Goal: Information Seeking & Learning: Learn about a topic

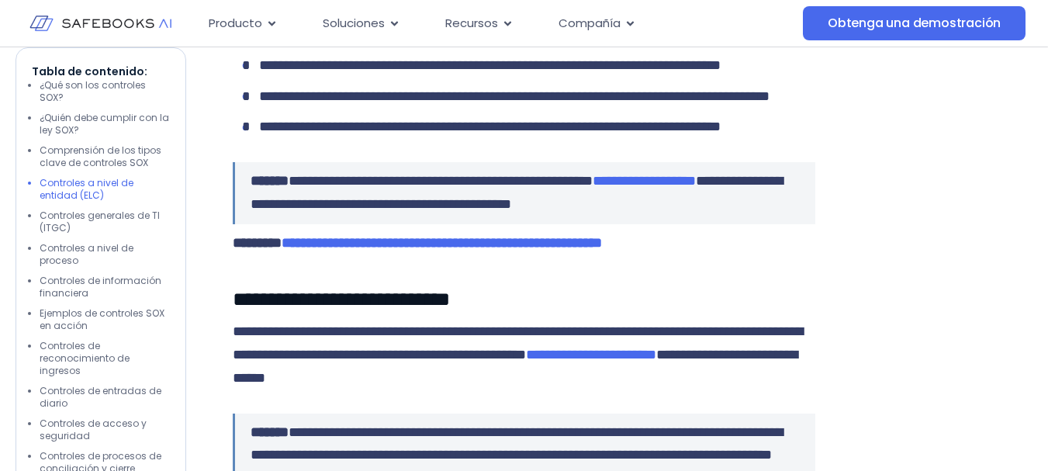
scroll to position [2483, 0]
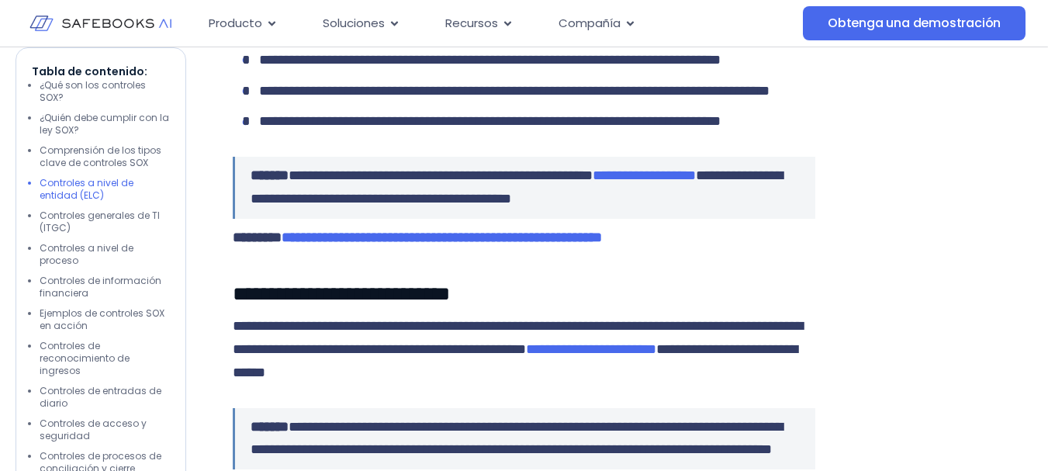
scroll to position [2462, 0]
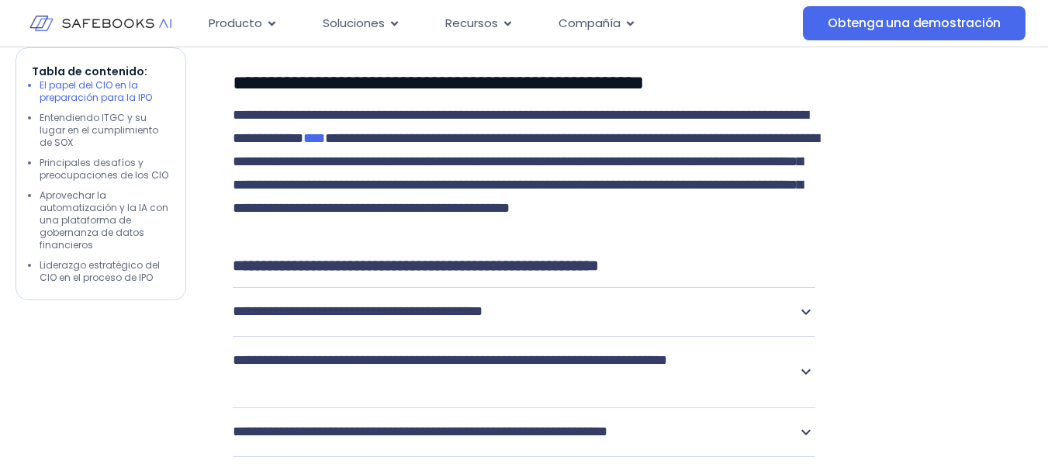
scroll to position [2716, 0]
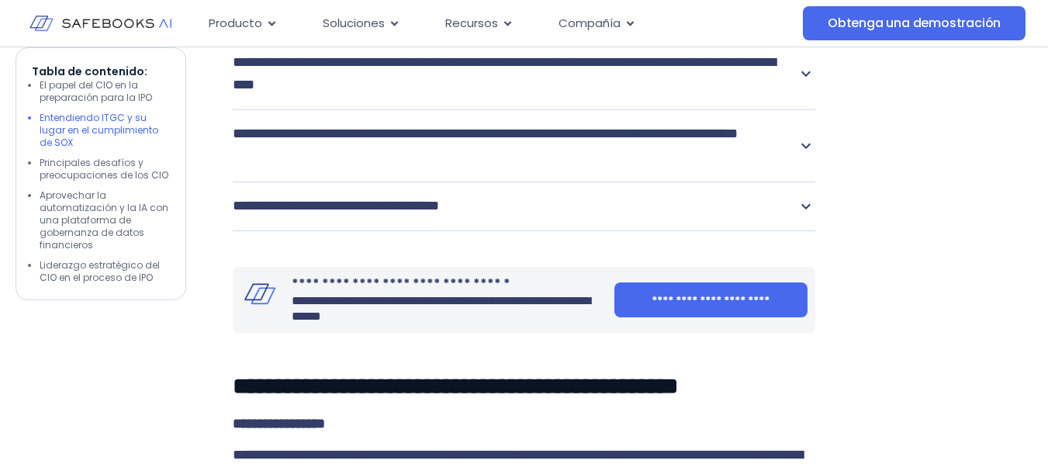
scroll to position [2948, 0]
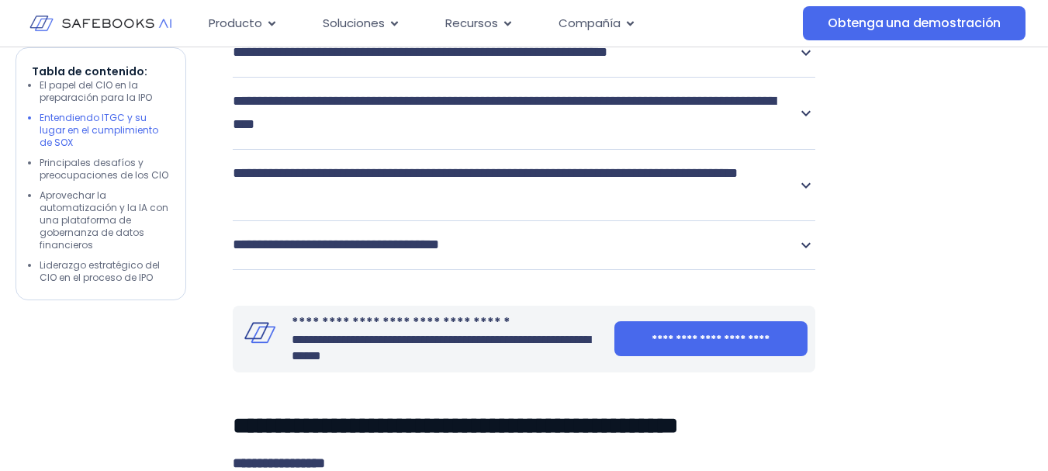
click at [960, 283] on div at bounding box center [947, 317] width 171 height 4618
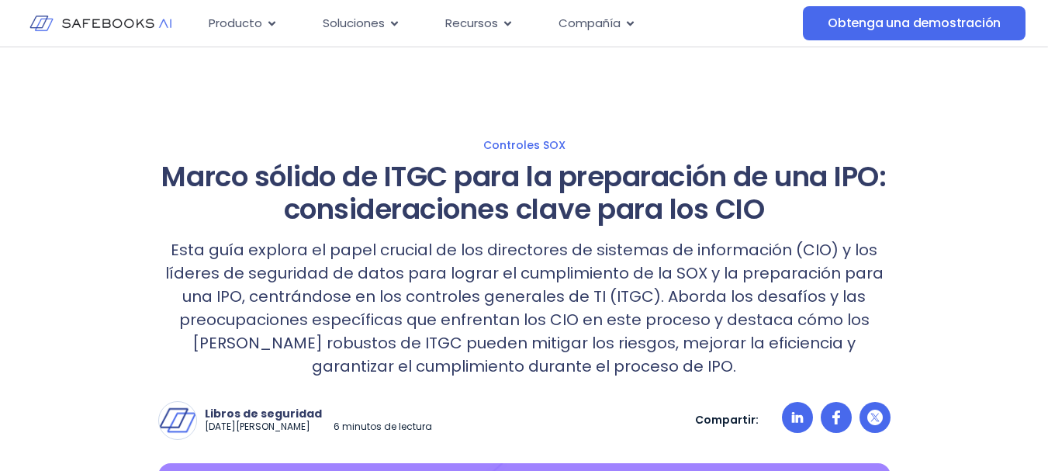
scroll to position [0, 0]
